Goal: Task Accomplishment & Management: Complete application form

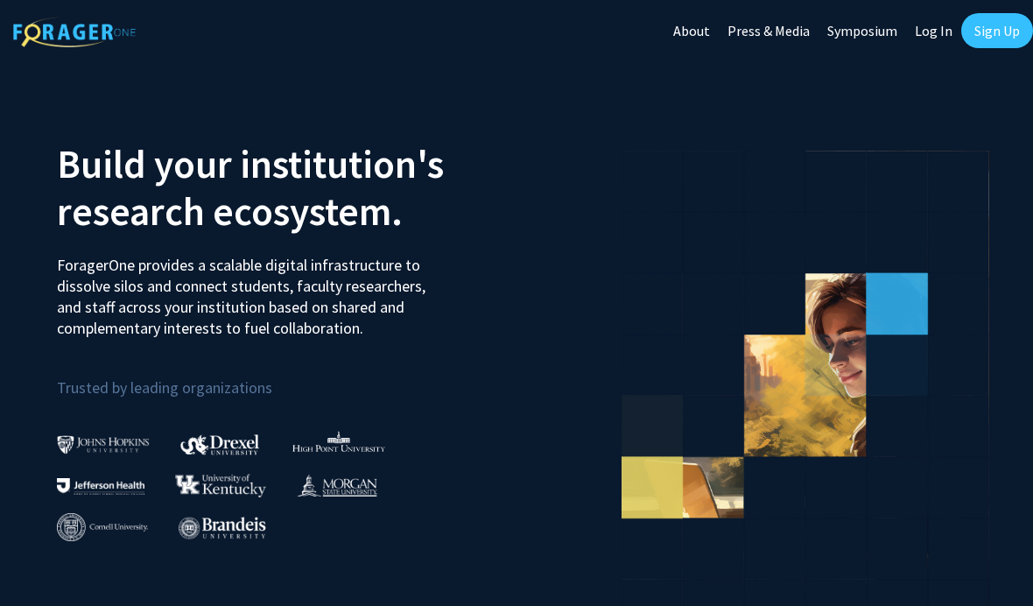
click at [1008, 41] on link "Sign Up" at bounding box center [997, 30] width 72 height 35
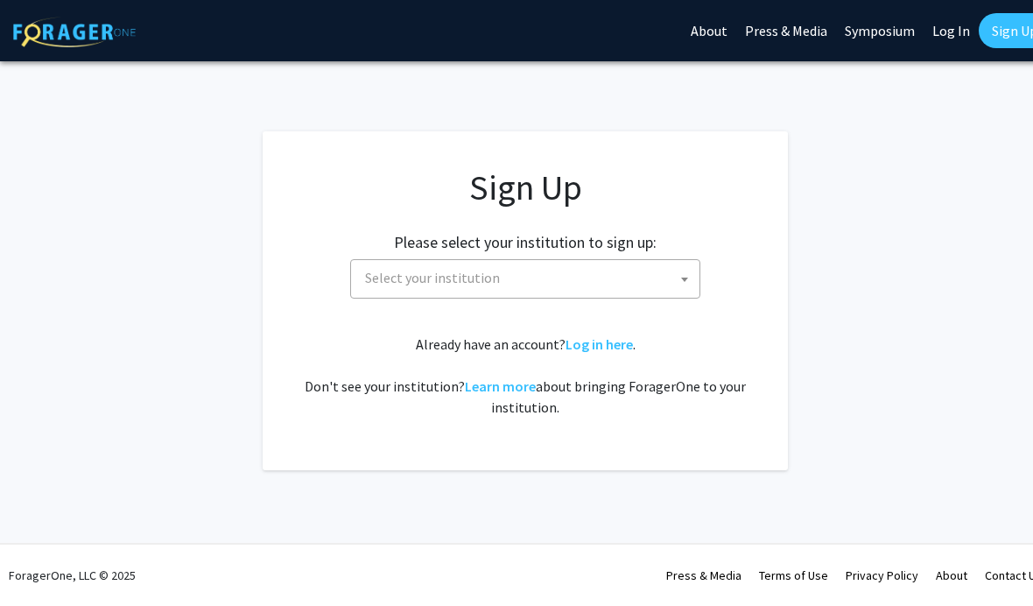
click at [517, 279] on span "Select your institution" at bounding box center [528, 278] width 341 height 36
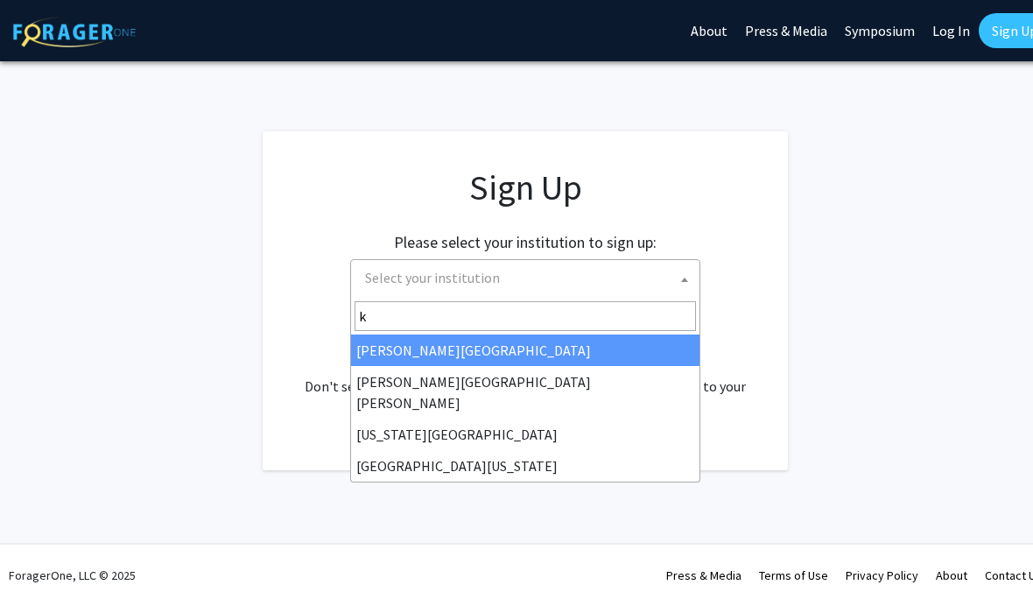
type input "ke"
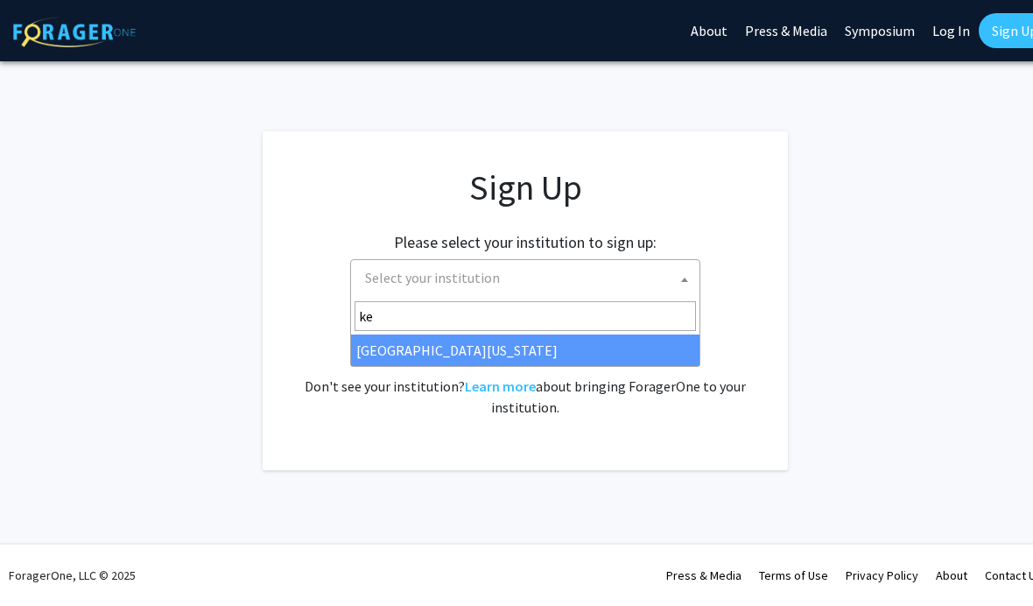
select select "13"
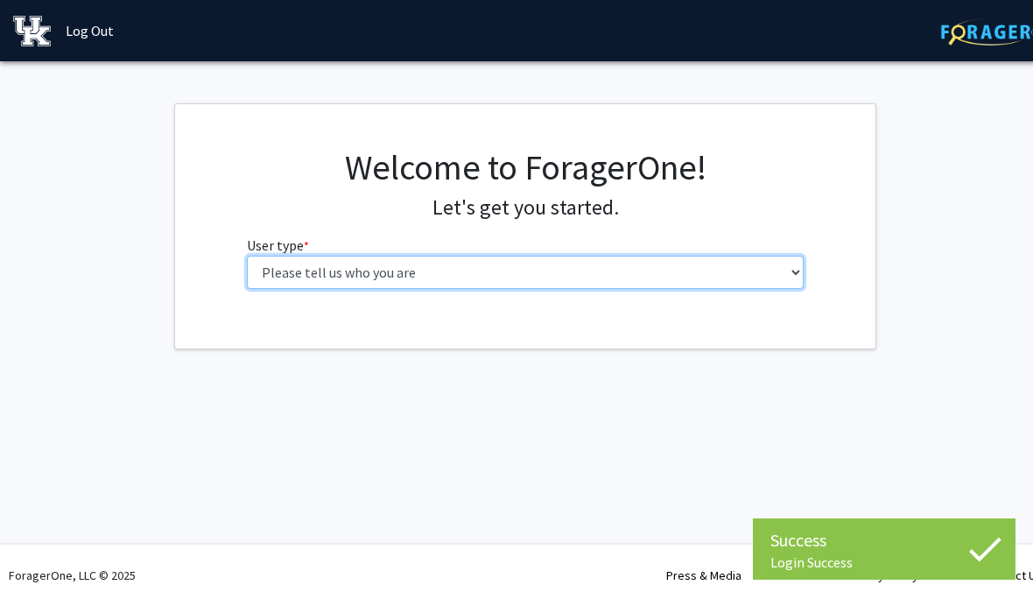
click at [587, 265] on select "Please tell us who you are Undergraduate Student Master's Student Doctoral Cand…" at bounding box center [526, 272] width 558 height 33
select select "1: undergrad"
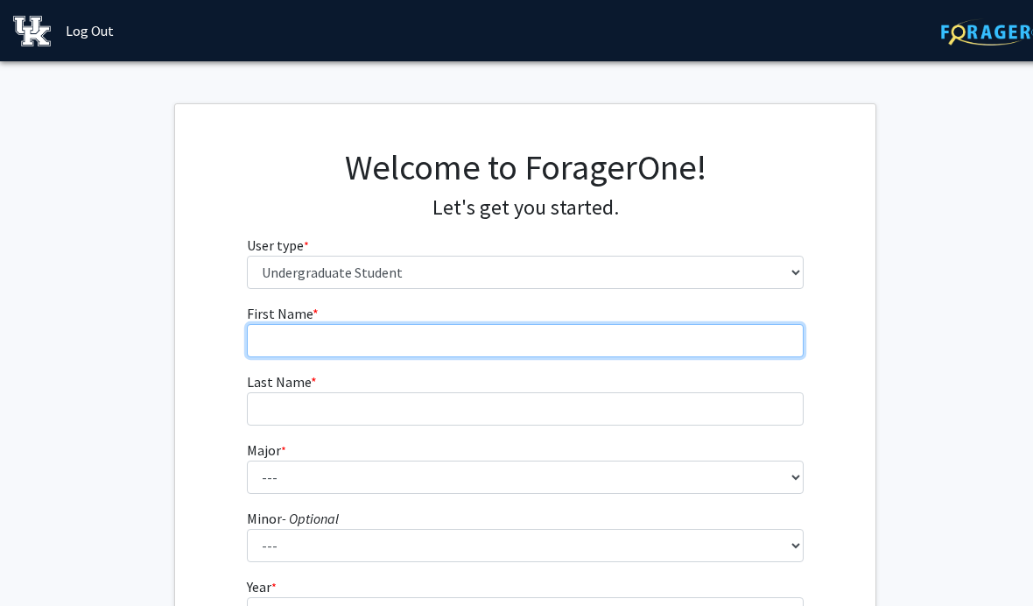
click at [571, 329] on input "First Name * required" at bounding box center [526, 340] width 558 height 33
type input "Rachel"
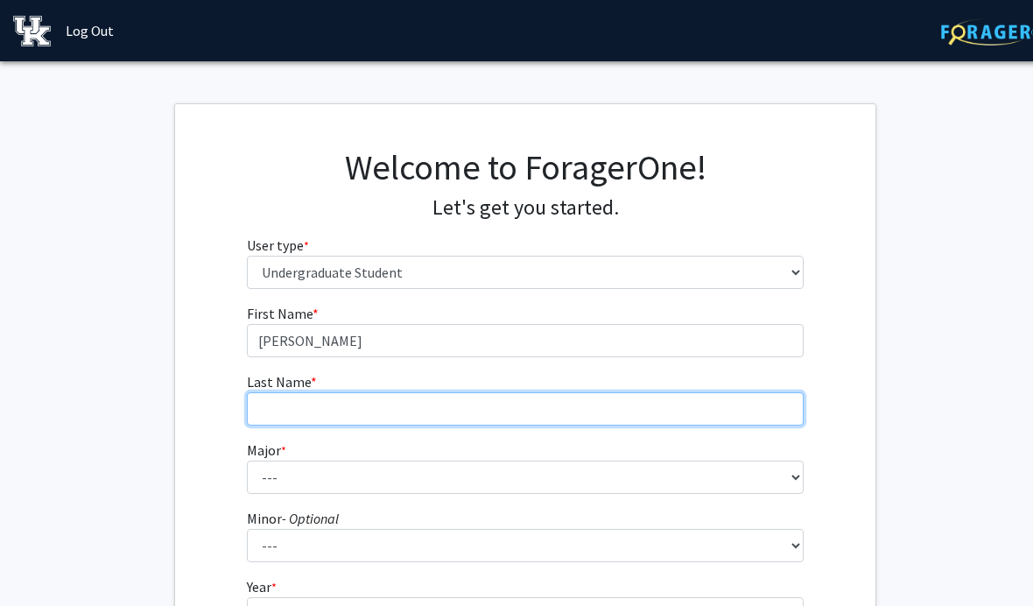
click at [580, 422] on input "Last Name * required" at bounding box center [526, 408] width 558 height 33
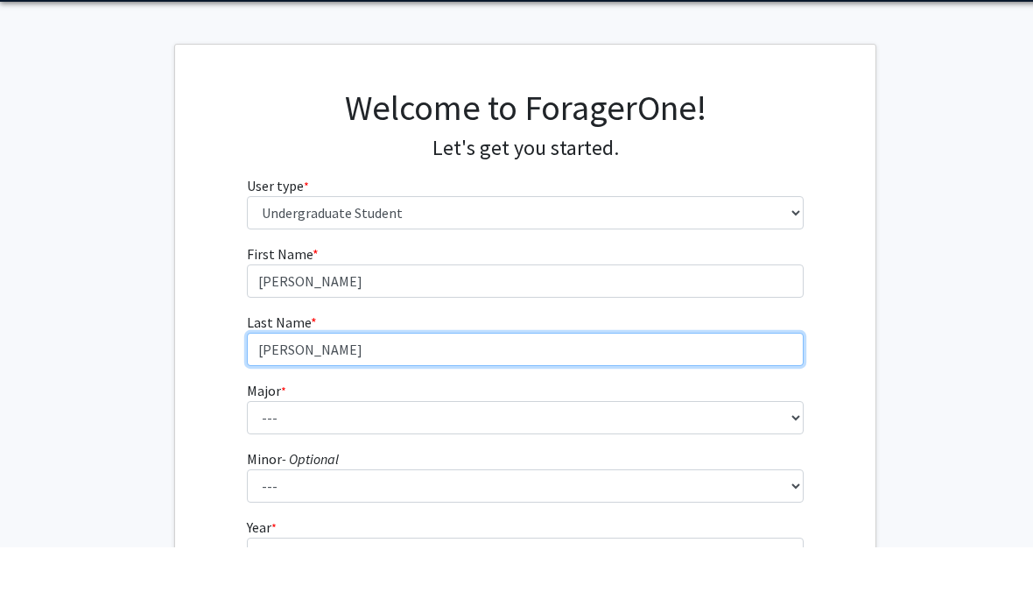
type input "Henderson"
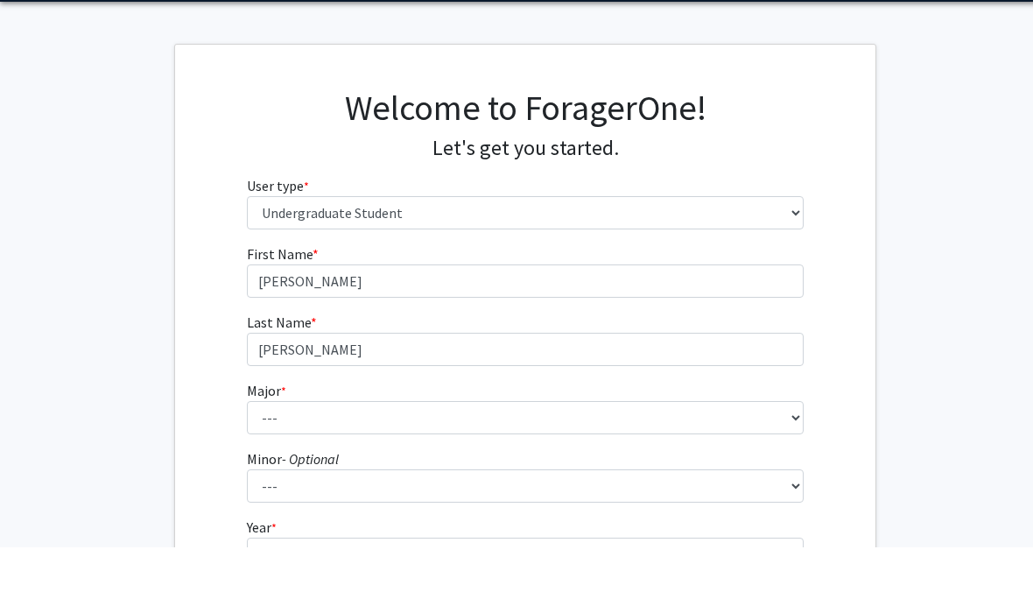
click at [261, 440] on label "Major * required" at bounding box center [266, 450] width 39 height 21
click at [261, 461] on select "--- Accounting Aerospace Engineering African American & Africana Studies Agricu…" at bounding box center [526, 477] width 558 height 33
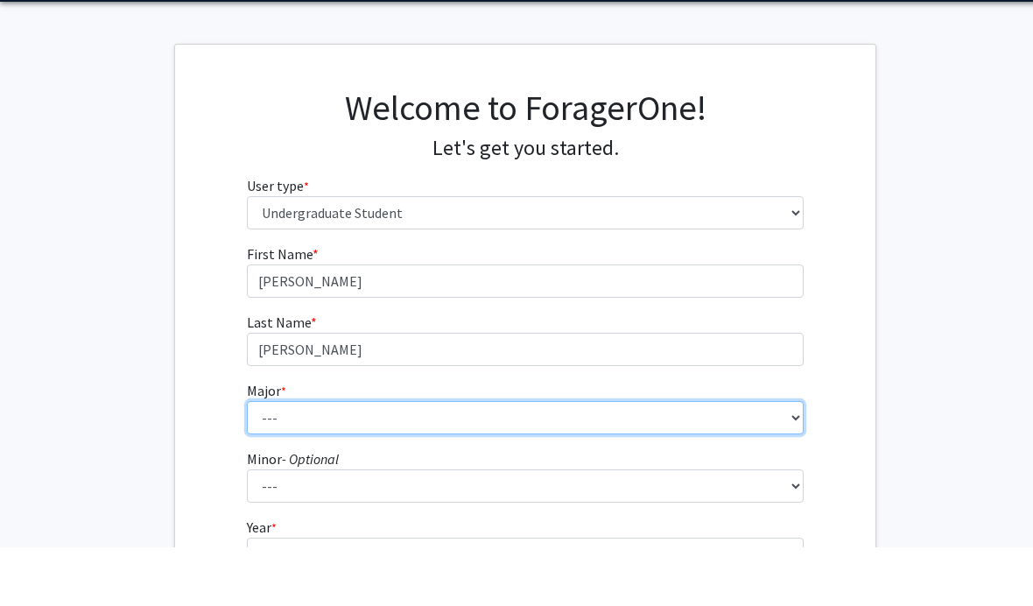
scroll to position [60, 0]
click at [252, 420] on select "--- Accounting Aerospace Engineering African American & Africana Studies Agricu…" at bounding box center [526, 417] width 558 height 33
click at [291, 424] on select "--- Accounting Aerospace Engineering African American & Africana Studies Agricu…" at bounding box center [526, 417] width 558 height 33
select select "97: 934"
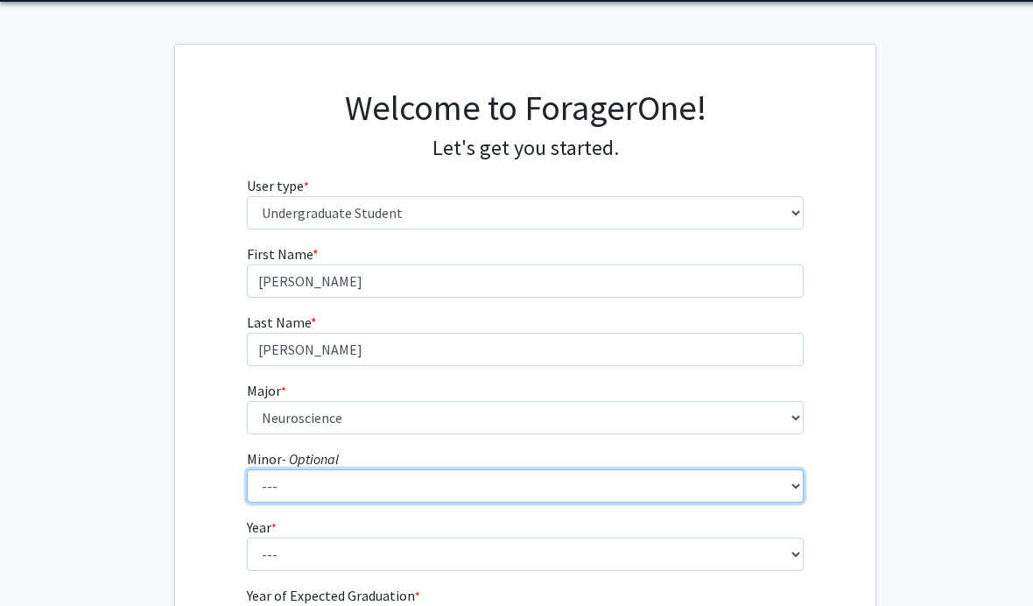
click at [489, 493] on select "--- African American & Africana Studies Agricultural Economics American Studies…" at bounding box center [526, 485] width 558 height 33
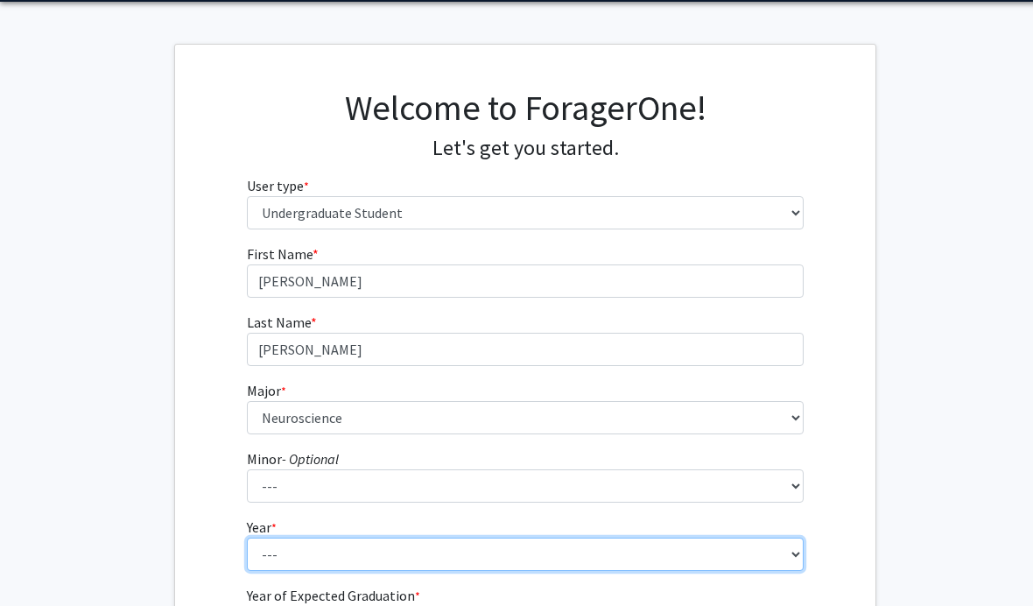
click at [522, 556] on select "--- First-year Sophomore Junior Senior Postbaccalaureate Certificate" at bounding box center [526, 554] width 558 height 33
select select "1: first-year"
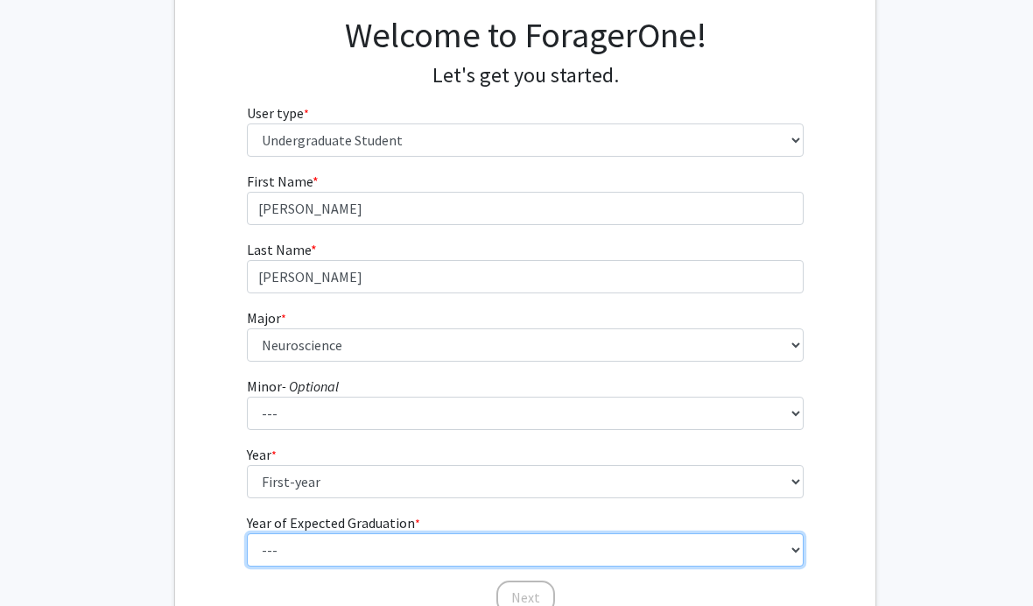
click at [434, 559] on select "--- 2025 2026 2027 2028 2029 2030 2031 2032 2033 2034" at bounding box center [526, 550] width 558 height 33
select select "5: 2029"
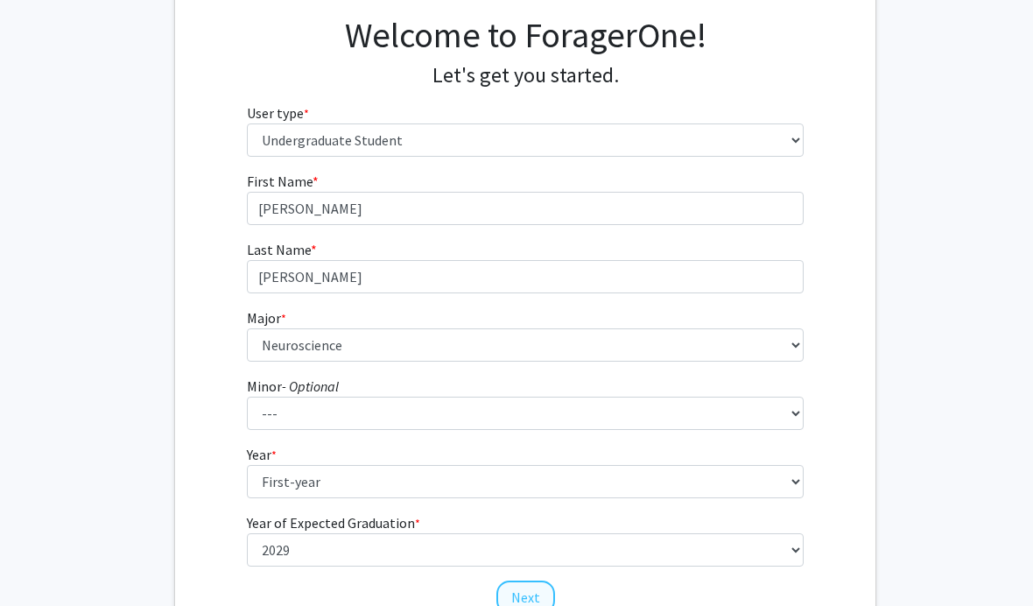
click at [542, 589] on button "Next" at bounding box center [525, 596] width 59 height 33
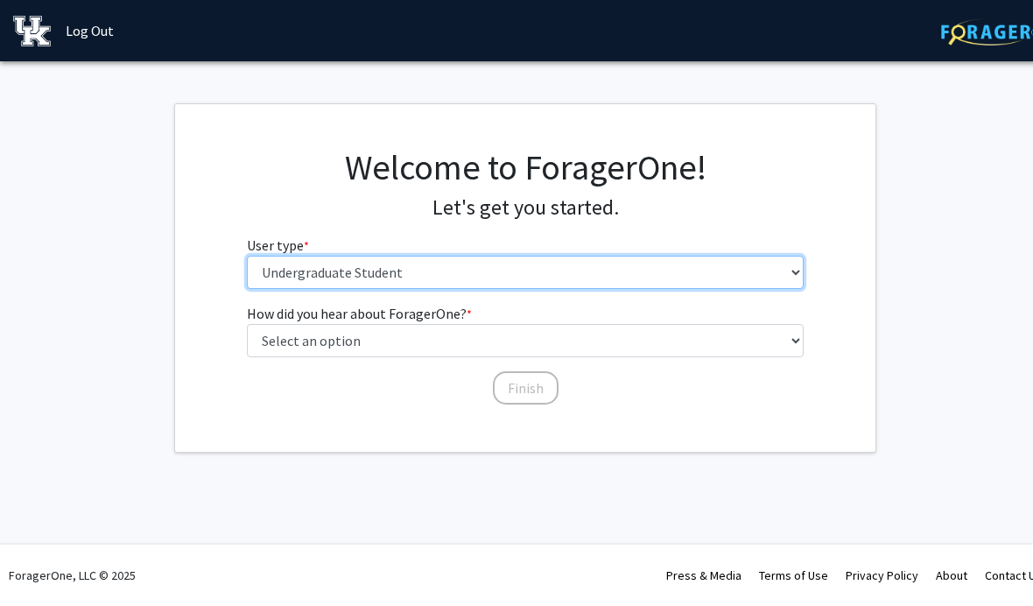
click at [714, 276] on select "Please tell us who you are Undergraduate Student Master's Student Doctoral Cand…" at bounding box center [526, 272] width 558 height 33
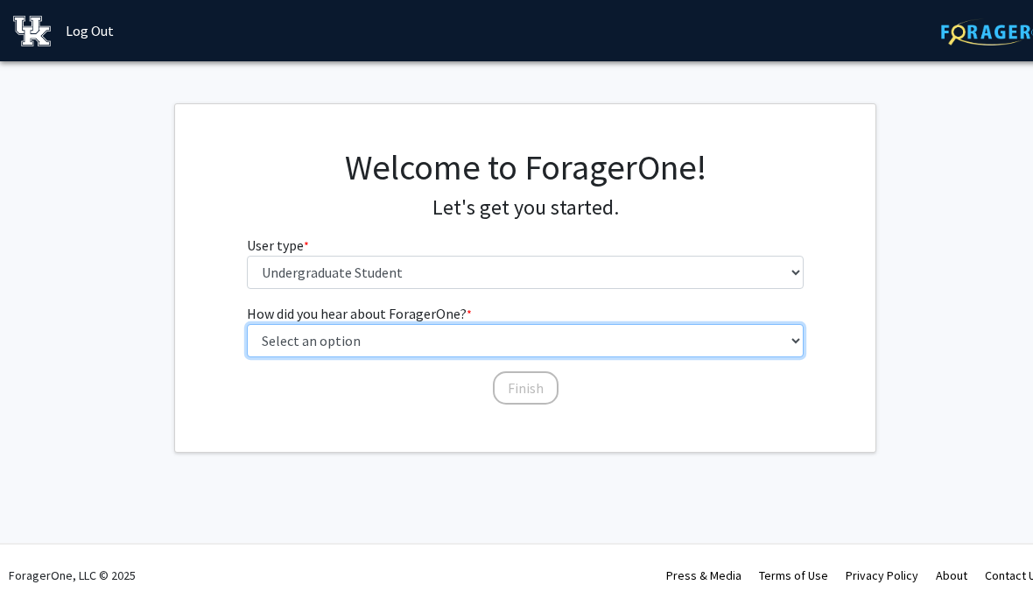
click at [707, 336] on select "Select an option Peer/student recommendation Faculty/staff recommendation Unive…" at bounding box center [526, 340] width 558 height 33
select select "2: faculty_recommendation"
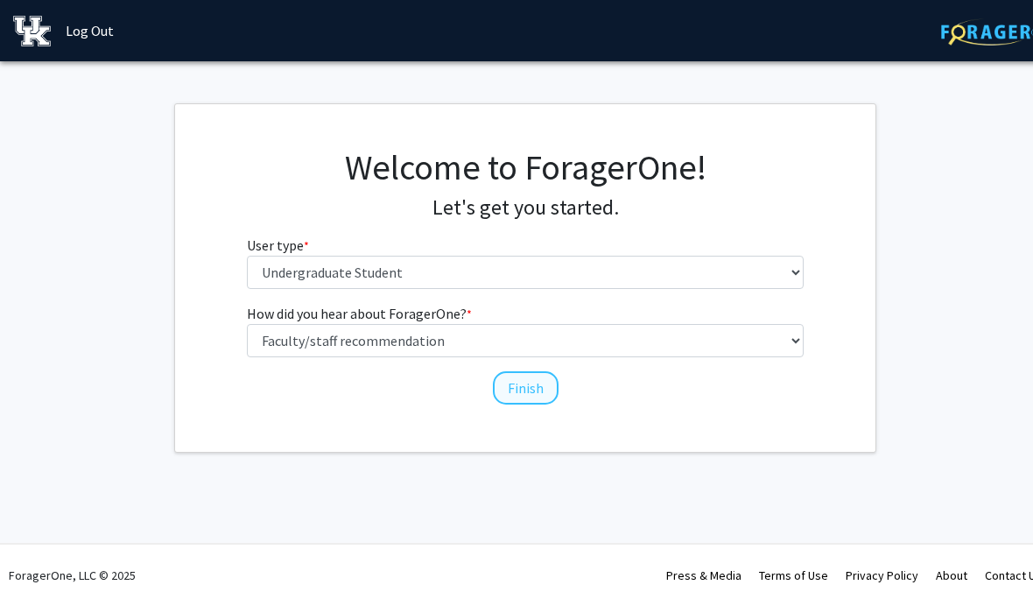
click at [524, 399] on button "Finish" at bounding box center [526, 387] width 66 height 33
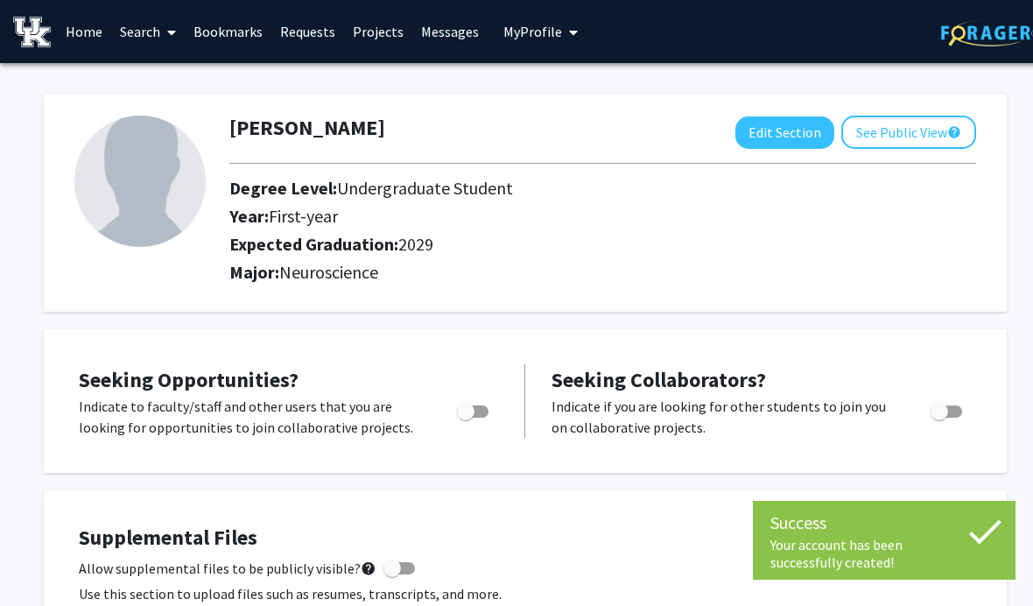
click at [141, 196] on img at bounding box center [139, 181] width 131 height 131
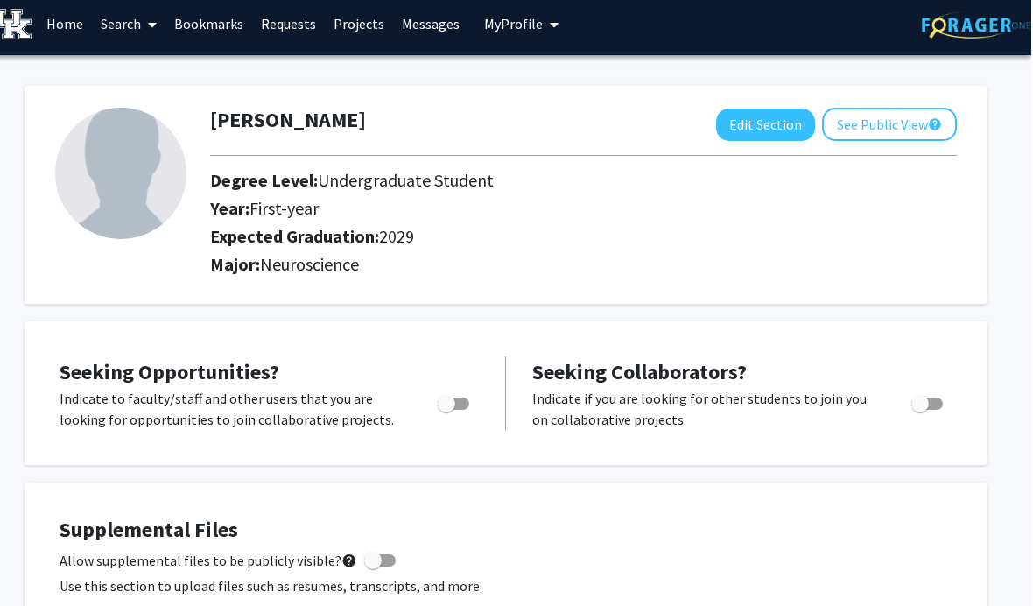
scroll to position [0, 18]
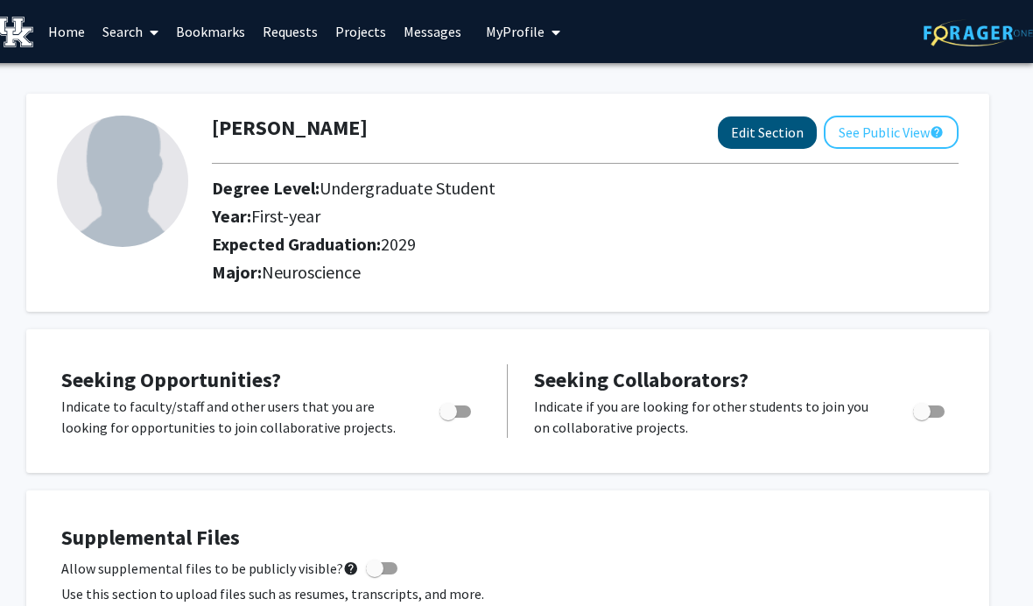
click at [758, 123] on button "Edit Section" at bounding box center [767, 132] width 99 height 32
select select "first-year"
select select "2029"
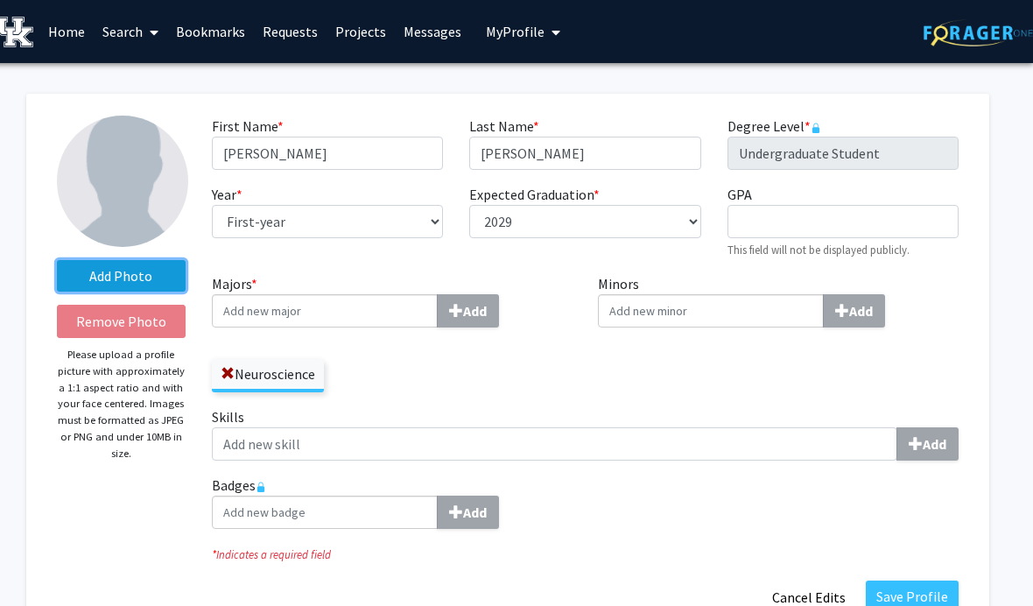
click at [132, 275] on label "Add Photo" at bounding box center [121, 276] width 129 height 32
click at [0, 0] on input "Add Photo" at bounding box center [0, 0] width 0 height 0
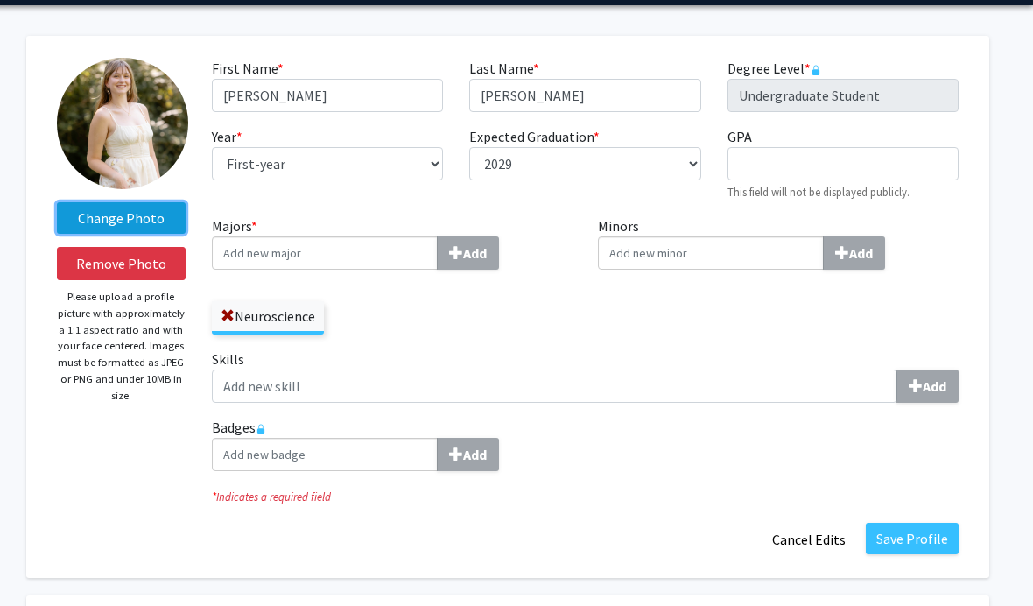
scroll to position [87, 18]
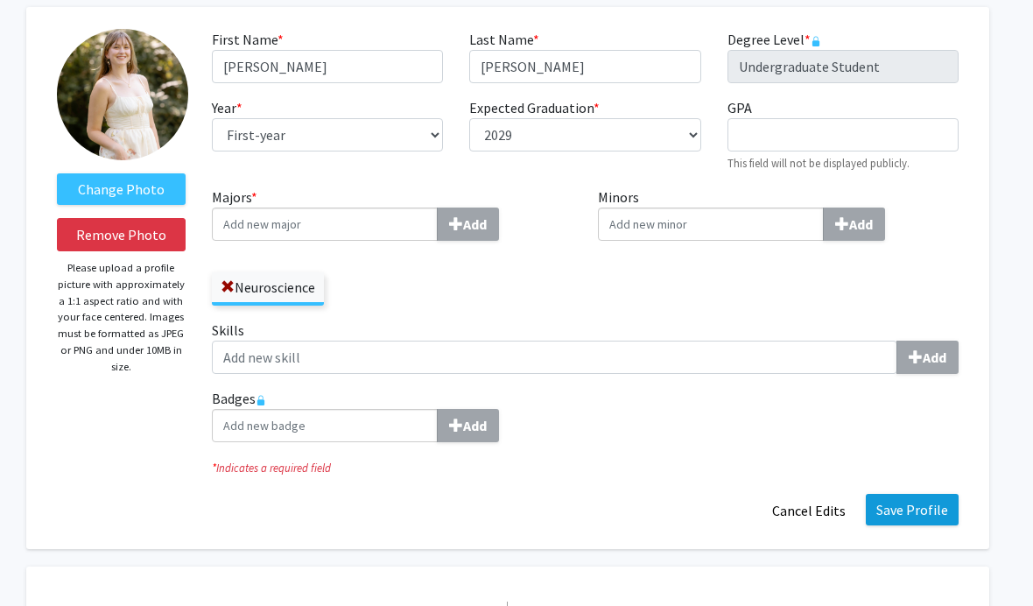
click at [937, 515] on button "Save Profile" at bounding box center [912, 510] width 93 height 32
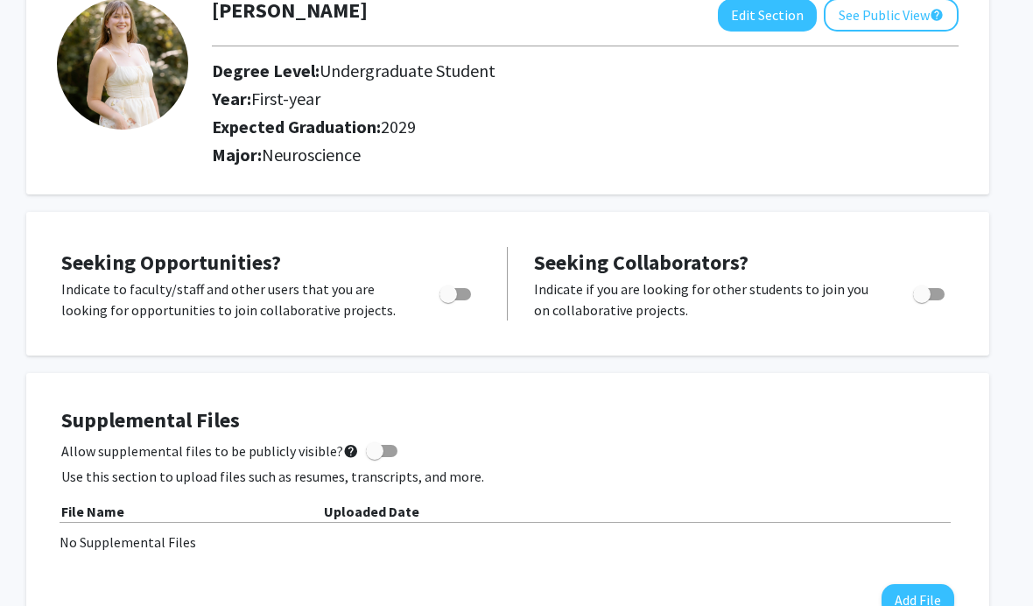
scroll to position [0, 18]
